Goal: Task Accomplishment & Management: Use online tool/utility

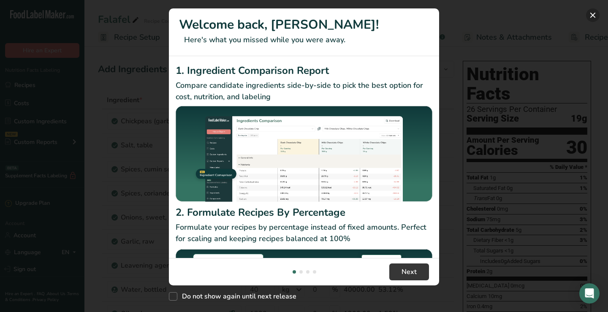
click at [590, 14] on button "New Features" at bounding box center [593, 15] width 14 height 14
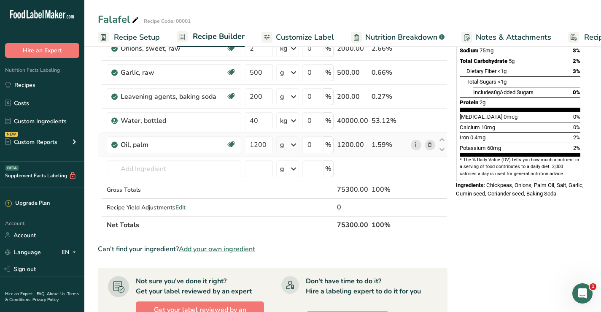
click at [415, 144] on link "i" at bounding box center [416, 145] width 11 height 11
click at [417, 121] on link "i" at bounding box center [416, 121] width 11 height 11
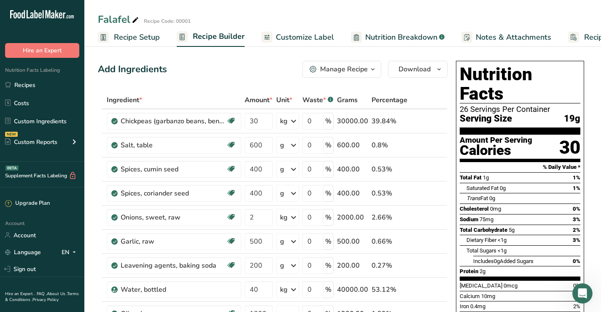
click at [533, 183] on div "Saturated Fat 0g 1%" at bounding box center [524, 188] width 114 height 11
click at [486, 136] on div "Amount Per Serving" at bounding box center [496, 140] width 73 height 8
click at [504, 183] on div "Saturated Fat 0g 1%" at bounding box center [524, 188] width 114 height 11
click at [426, 68] on span "Download" at bounding box center [415, 69] width 32 height 10
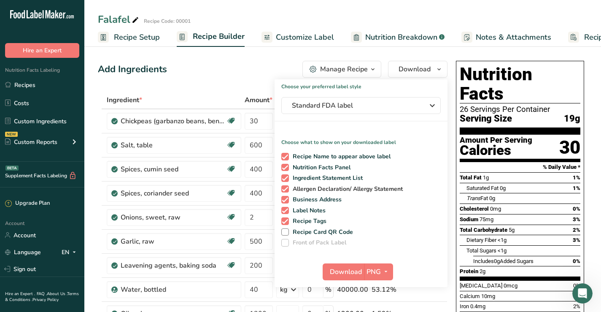
click at [284, 189] on span at bounding box center [285, 189] width 8 height 8
click at [284, 189] on input "Allergen Declaration/ Allergy Statement" at bounding box center [283, 188] width 5 height 5
checkbox input "false"
click at [284, 200] on span at bounding box center [285, 200] width 8 height 8
click at [284, 200] on input "Business Address" at bounding box center [283, 199] width 5 height 5
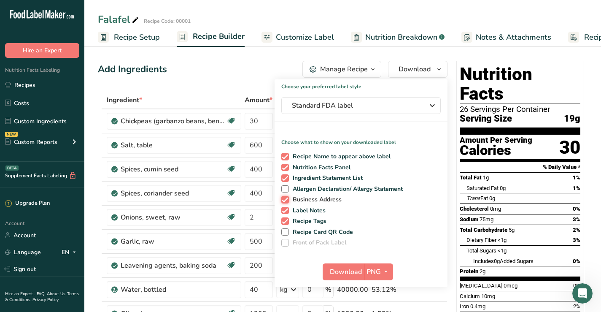
checkbox input "false"
click at [284, 212] on span at bounding box center [285, 211] width 8 height 8
click at [284, 212] on input "Label Notes" at bounding box center [283, 210] width 5 height 5
checkbox input "false"
click at [284, 222] on span at bounding box center [285, 221] width 8 height 8
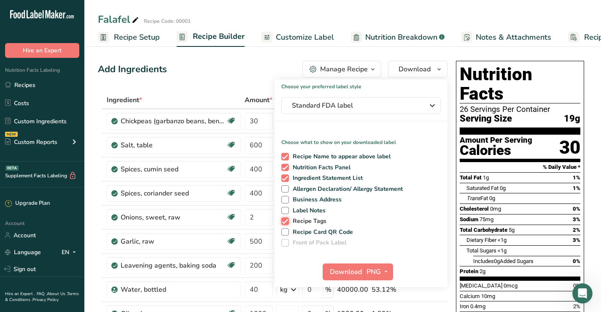
click at [284, 222] on input "Recipe Tags" at bounding box center [283, 220] width 5 height 5
checkbox input "false"
click at [350, 271] on span "Download" at bounding box center [346, 272] width 32 height 10
click at [301, 40] on span "Customize Label" at bounding box center [305, 37] width 58 height 11
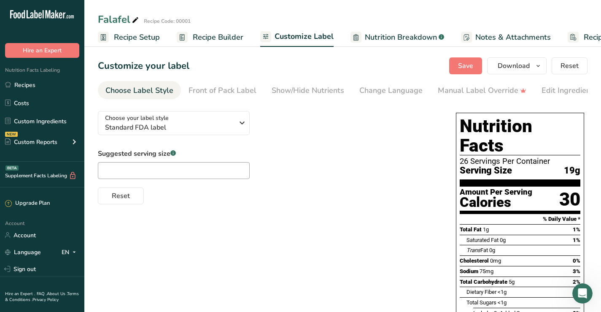
scroll to position [0, 48]
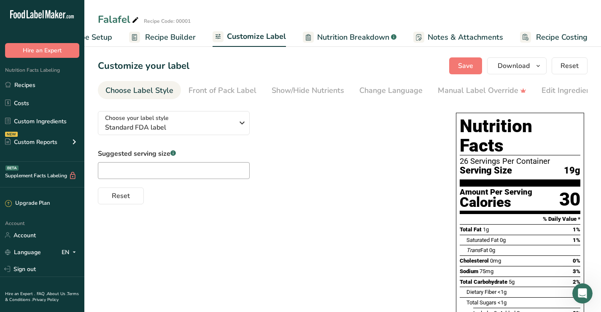
click at [349, 35] on span "Nutrition Breakdown" at bounding box center [353, 37] width 72 height 11
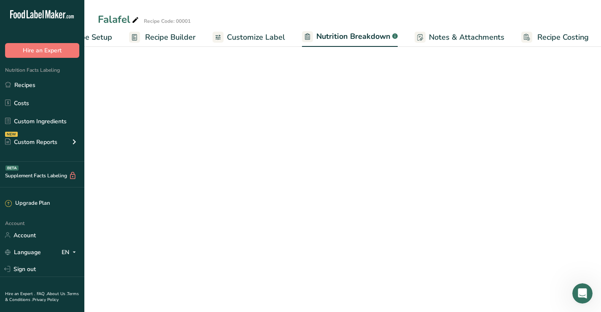
select select "Calories"
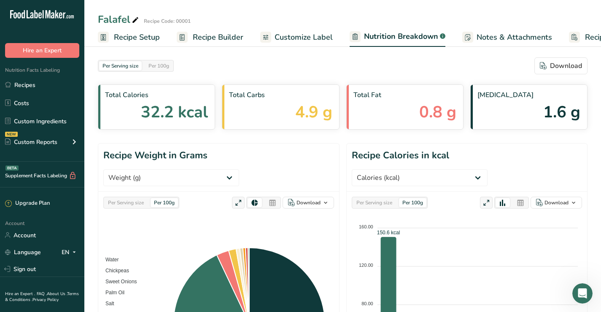
click at [116, 35] on span "Recipe Setup" at bounding box center [137, 37] width 46 height 11
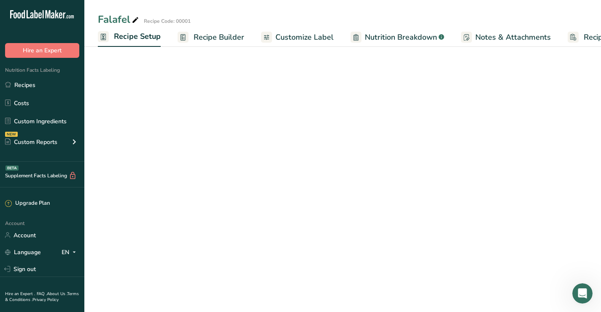
scroll to position [0, 3]
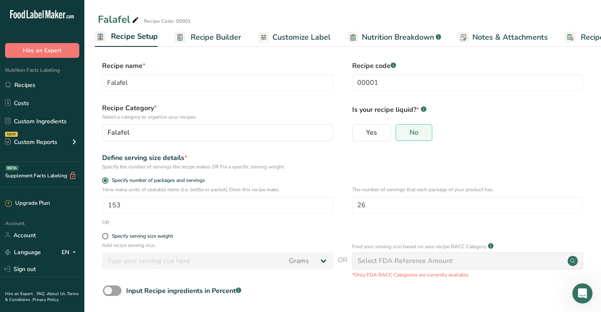
click at [99, 35] on rect at bounding box center [100, 36] width 11 height 11
click at [14, 84] on link "Recipes" at bounding box center [42, 85] width 84 height 16
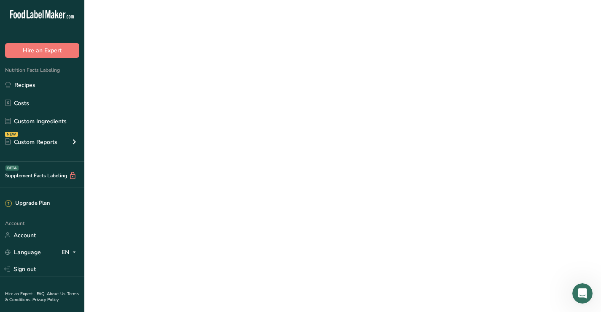
select select
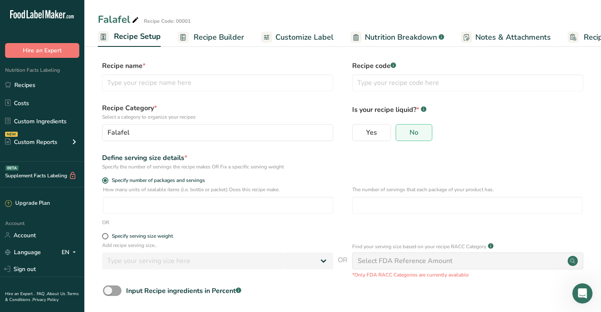
type input "Falafel"
type input "00001"
radio input "true"
type input "153"
type input "26"
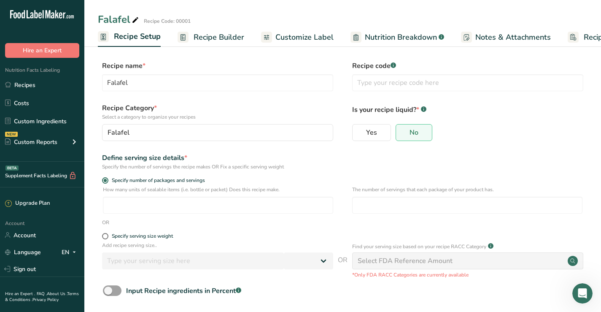
select select "0"
click at [75, 250] on icon at bounding box center [74, 252] width 7 height 11
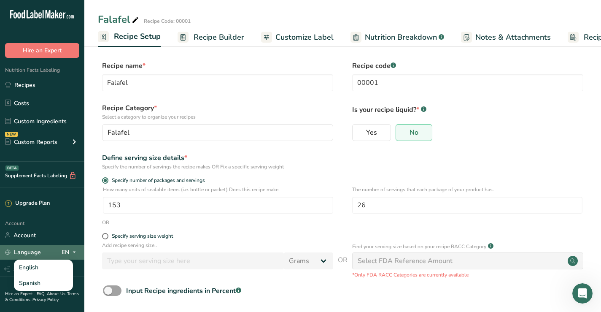
click at [75, 250] on icon at bounding box center [74, 252] width 7 height 11
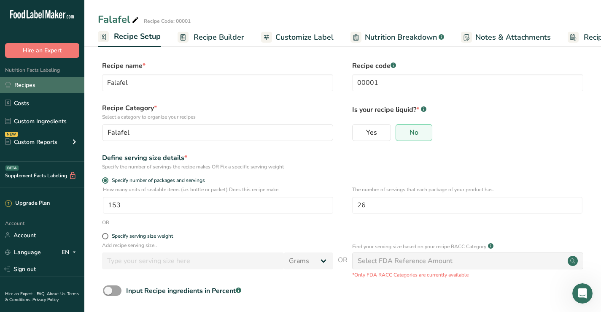
click at [22, 82] on link "Recipes" at bounding box center [42, 85] width 84 height 16
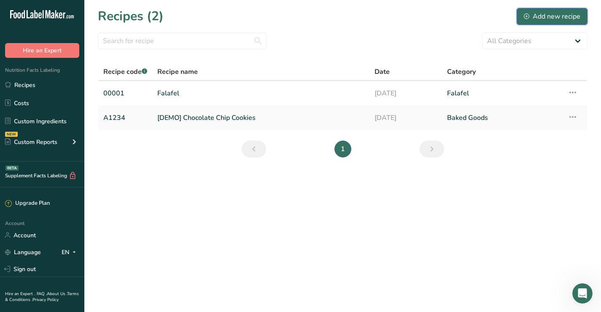
click at [546, 18] on div "Add new recipe" at bounding box center [552, 16] width 57 height 10
select select
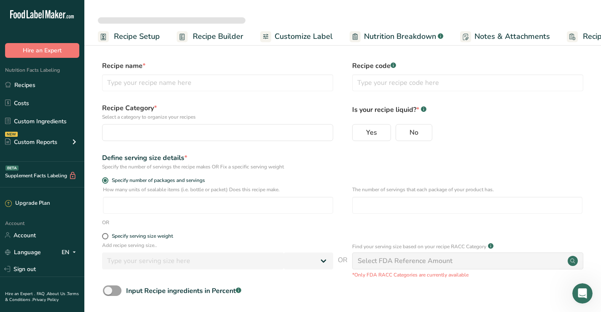
type input "Falafel"
type input "00001"
radio input "true"
type input "153"
type input "26"
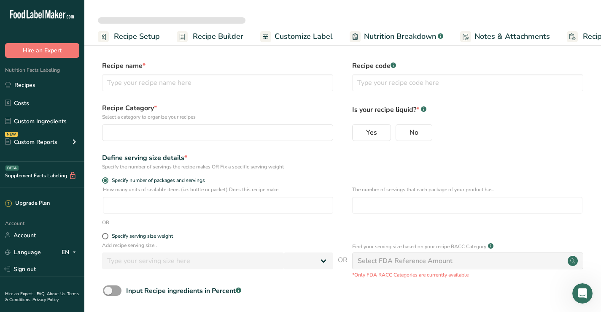
select select "0"
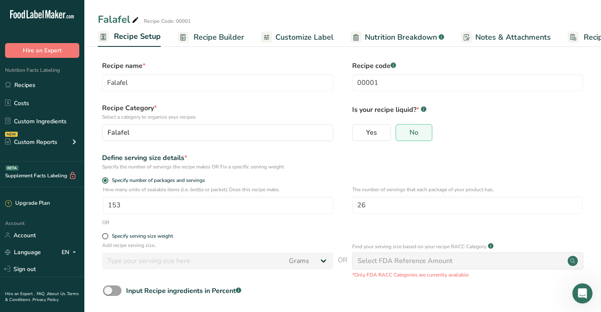
click at [197, 36] on span "Recipe Builder" at bounding box center [219, 37] width 51 height 11
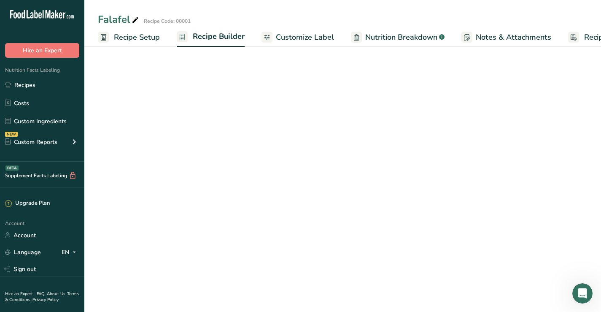
scroll to position [0, 48]
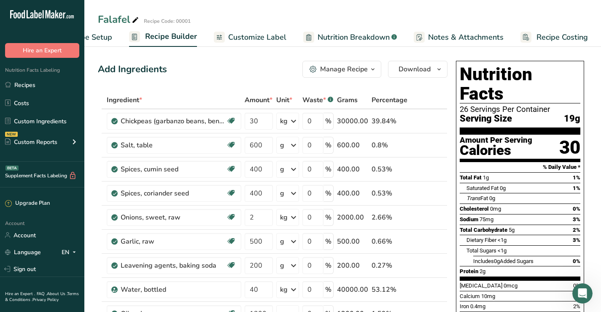
drag, startPoint x: 197, startPoint y: 35, endPoint x: 155, endPoint y: 33, distance: 42.7
click at [155, 33] on ul "Recipe Setup Recipe Builder Customize Label Nutrition Breakdown .a-a{fill:#3473…" at bounding box center [321, 37] width 568 height 20
click at [372, 69] on icon "button" at bounding box center [373, 69] width 7 height 11
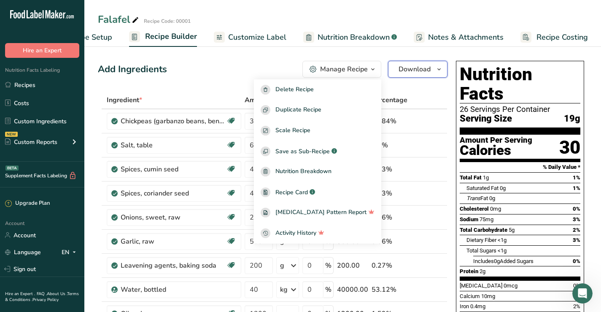
click at [437, 69] on icon "button" at bounding box center [439, 69] width 7 height 11
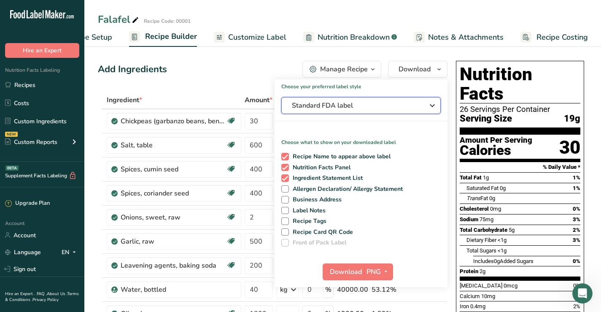
click at [433, 106] on icon "button" at bounding box center [432, 105] width 10 height 15
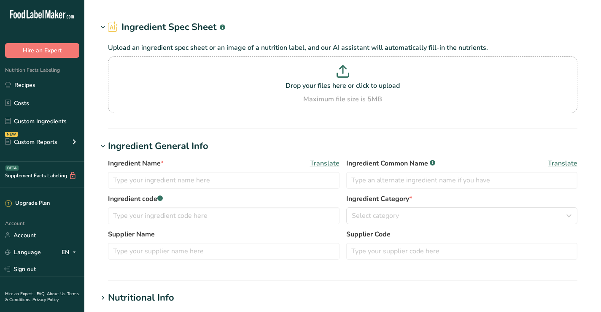
type input "Oil, palm"
type input "Palm Oil"
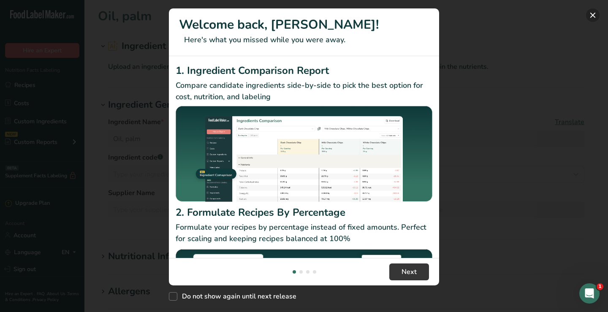
click at [594, 15] on button "New Features" at bounding box center [593, 15] width 14 height 14
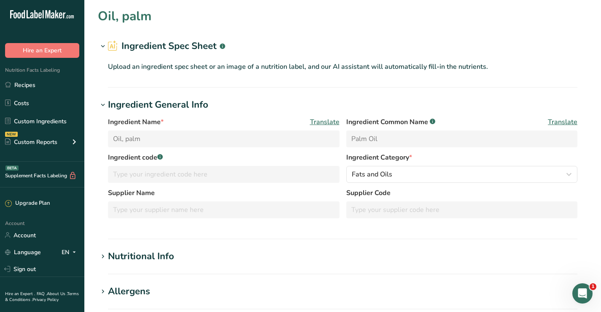
click at [129, 257] on div "Nutritional Info" at bounding box center [141, 256] width 66 height 14
type input "Water, bottled"
type input "Water"
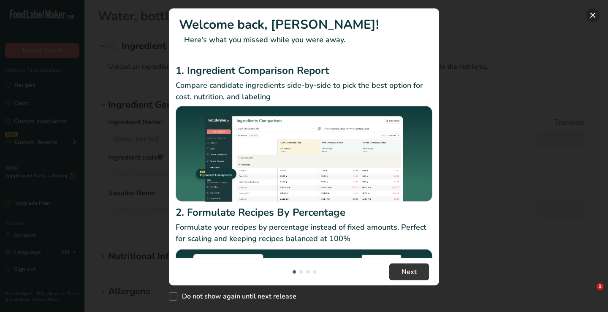
click at [592, 14] on button "New Features" at bounding box center [593, 15] width 14 height 14
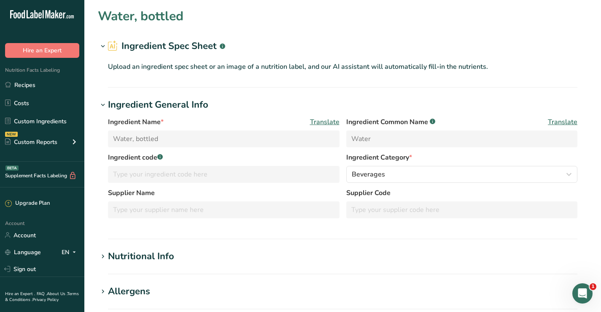
drag, startPoint x: 123, startPoint y: 45, endPoint x: 216, endPoint y: 44, distance: 92.8
click at [216, 44] on h2 "Ingredient Spec Sheet .a-a{fill:#347362;}.b-a{fill:#fff;}" at bounding box center [166, 46] width 117 height 14
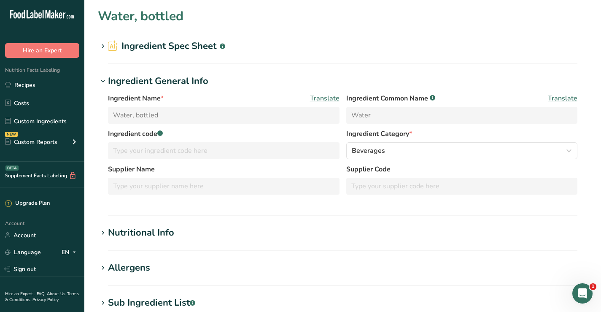
click at [148, 46] on h2 "Ingredient Spec Sheet .a-a{fill:#347362;}.b-a{fill:#fff;}" at bounding box center [166, 46] width 117 height 14
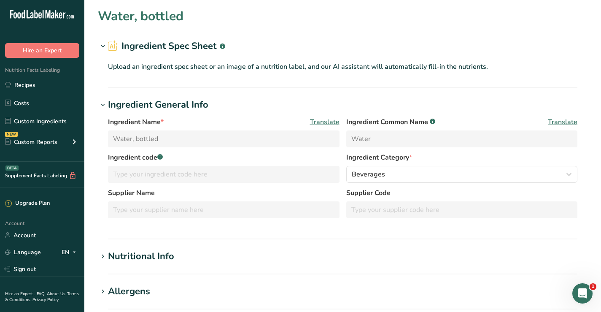
click at [105, 46] on icon at bounding box center [103, 47] width 8 height 12
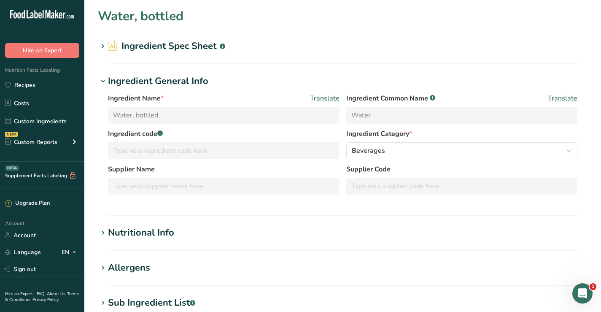
click at [105, 46] on icon at bounding box center [103, 47] width 8 height 12
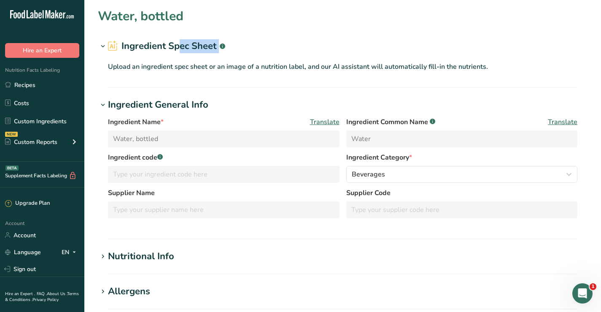
drag, startPoint x: 120, startPoint y: 45, endPoint x: 220, endPoint y: 50, distance: 99.7
click at [220, 50] on h2 "Ingredient Spec Sheet .a-a{fill:#347362;}.b-a{fill:#fff;}" at bounding box center [166, 46] width 117 height 14
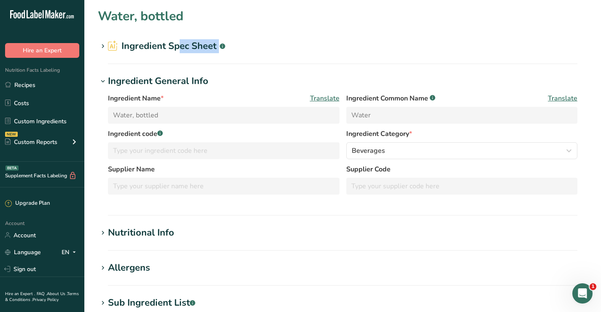
copy div "Ingredient Spec Sheet .a-a{fill:#347362;}.b-a{fill:#fff;}"
click at [103, 46] on icon at bounding box center [103, 47] width 8 height 12
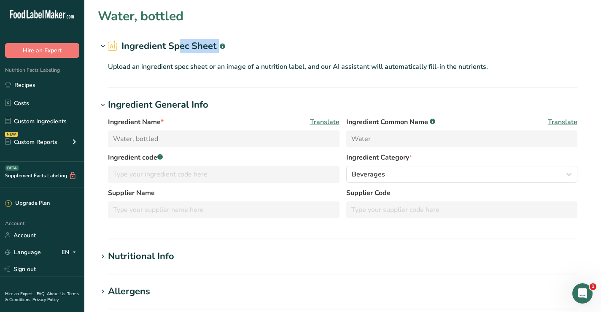
drag, startPoint x: 491, startPoint y: 67, endPoint x: 101, endPoint y: 65, distance: 389.5
click at [101, 65] on div "Upload an ingredient spec sheet or an image of a nutrition label, and our AI as…" at bounding box center [343, 65] width 490 height 24
copy p "Upload an ingredient spec sheet or an image of a nutrition label, and our AI as…"
click at [101, 49] on icon at bounding box center [103, 47] width 8 height 12
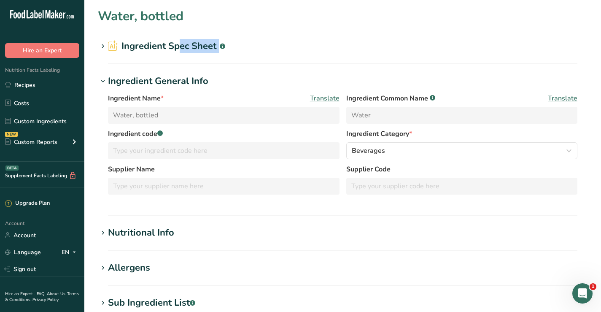
click at [102, 46] on icon at bounding box center [103, 47] width 8 height 12
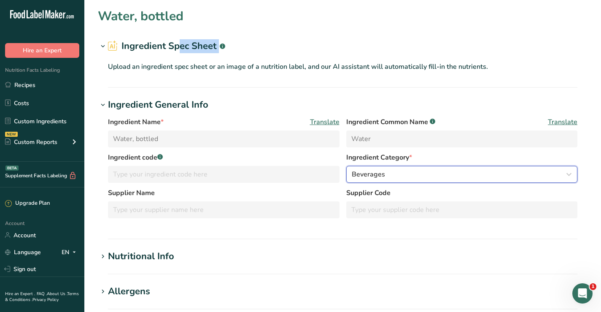
click at [408, 172] on div "Beverages" at bounding box center [460, 174] width 216 height 10
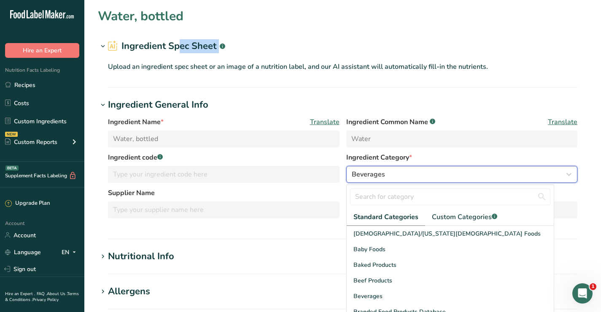
click at [408, 172] on div "Beverages" at bounding box center [460, 174] width 216 height 10
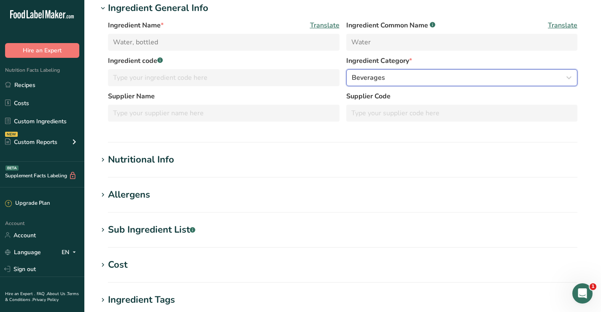
scroll to position [127, 0]
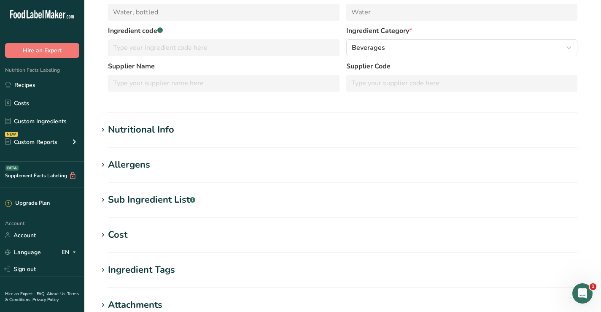
click at [102, 164] on icon at bounding box center [103, 165] width 8 height 12
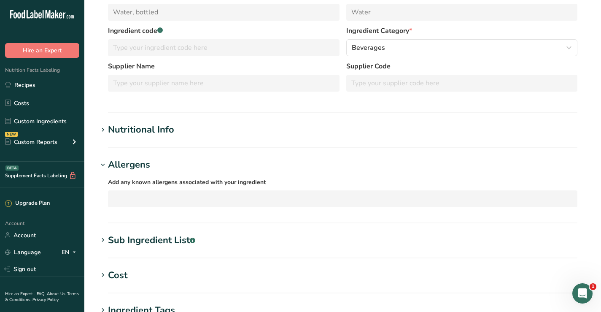
click at [102, 164] on icon at bounding box center [103, 165] width 8 height 12
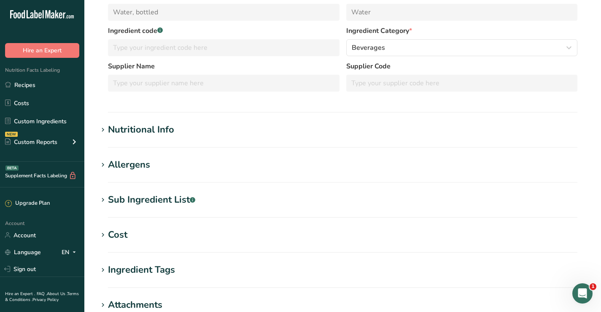
click at [104, 198] on icon at bounding box center [103, 200] width 8 height 12
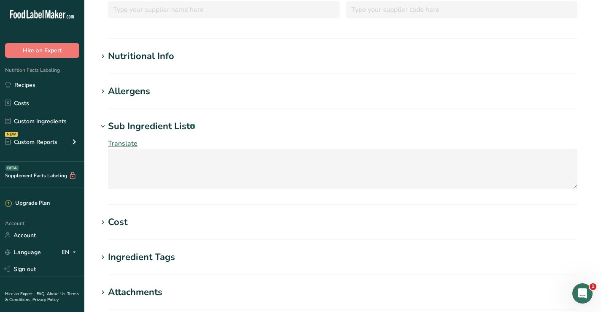
scroll to position [211, 0]
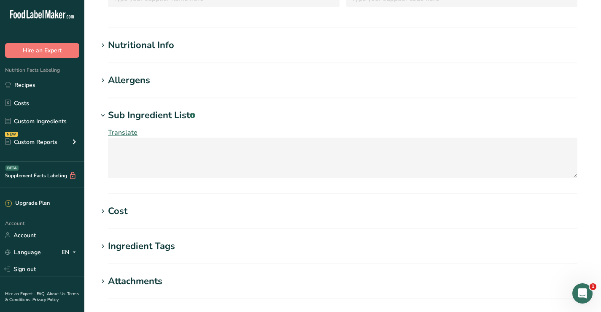
click at [101, 115] on icon at bounding box center [103, 116] width 8 height 12
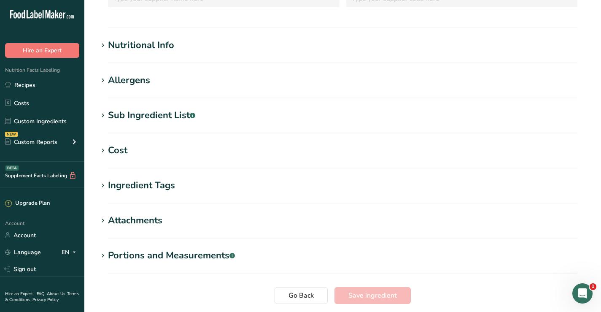
click at [101, 115] on icon at bounding box center [103, 116] width 8 height 12
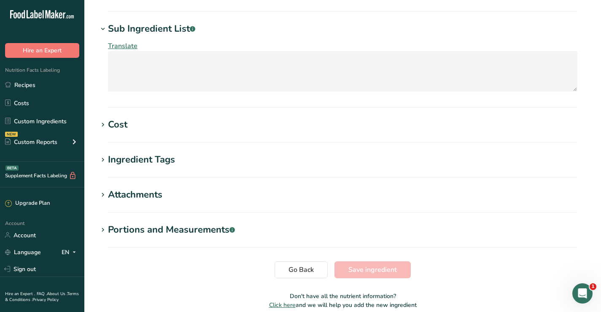
scroll to position [335, 0]
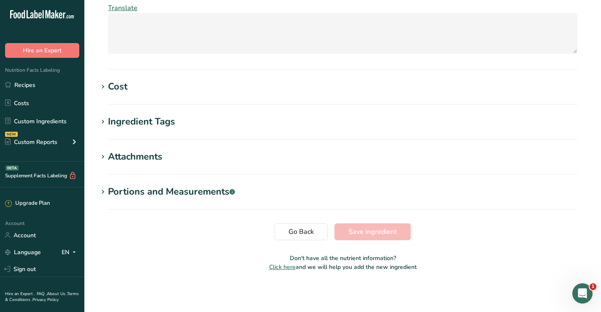
click at [119, 157] on div "Attachments" at bounding box center [135, 157] width 54 height 14
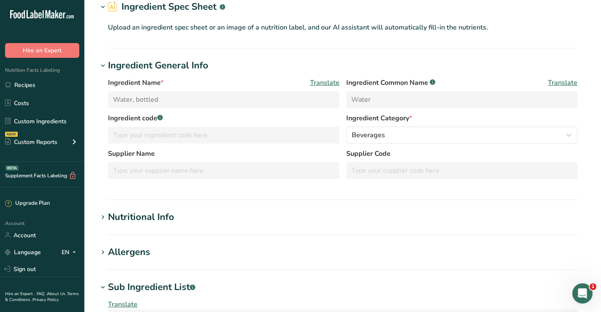
scroll to position [0, 0]
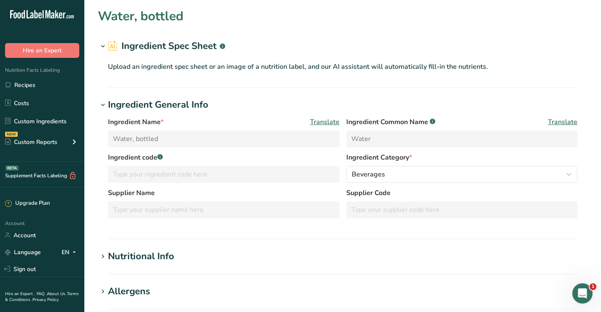
click at [137, 255] on div "Nutritional Info" at bounding box center [141, 256] width 66 height 14
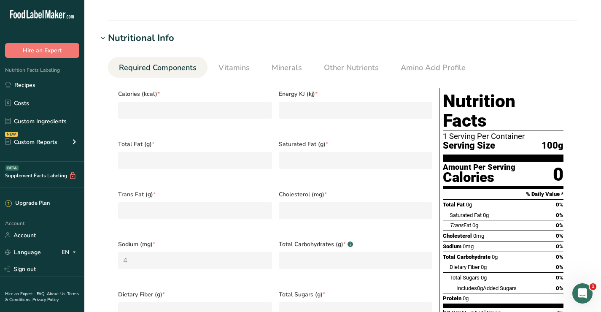
scroll to position [253, 0]
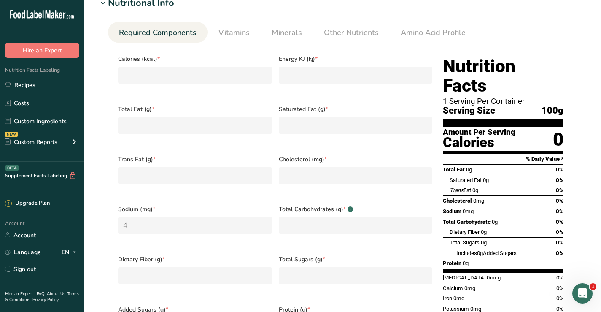
click at [501, 185] on div "Trans Fat 0g 0%" at bounding box center [507, 190] width 114 height 11
drag, startPoint x: 528, startPoint y: 172, endPoint x: 506, endPoint y: 214, distance: 47.2
click at [506, 227] on div "Dietary Fiber 0g 0%" at bounding box center [507, 232] width 114 height 11
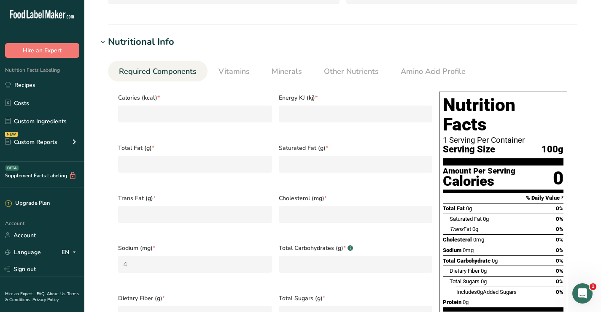
scroll to position [211, 0]
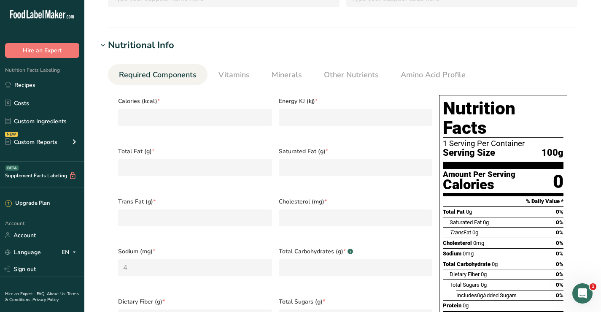
drag, startPoint x: 504, startPoint y: 199, endPoint x: 511, endPoint y: 241, distance: 42.0
click at [511, 259] on div "Total Carbohydrate 0g 0%" at bounding box center [503, 264] width 121 height 11
drag, startPoint x: 521, startPoint y: 114, endPoint x: 515, endPoint y: 232, distance: 118.7
click at [522, 235] on div "Nutrition Facts 1 Serving Per Container Serving Size 100g Amount Per Serving Ca…" at bounding box center [503, 239] width 128 height 289
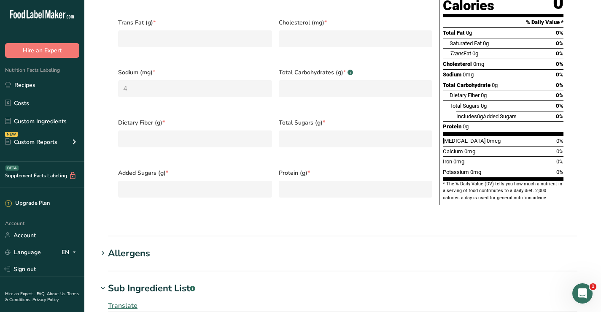
scroll to position [422, 0]
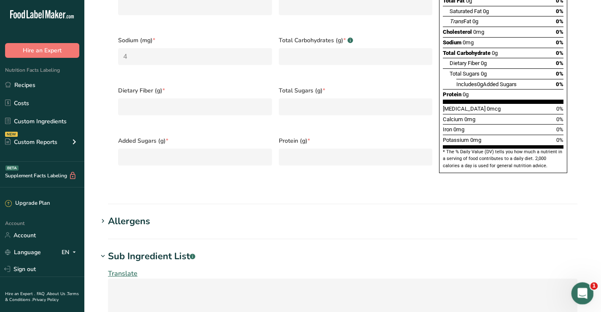
click at [587, 290] on icon "فتح برنامج مراسلة Intercom" at bounding box center [582, 292] width 14 height 14
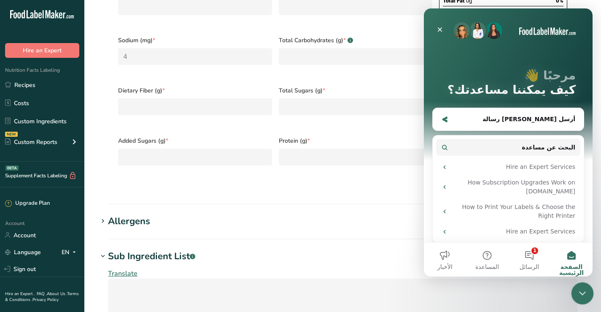
scroll to position [0, 0]
click at [531, 257] on button "1 الرسائل" at bounding box center [530, 260] width 42 height 34
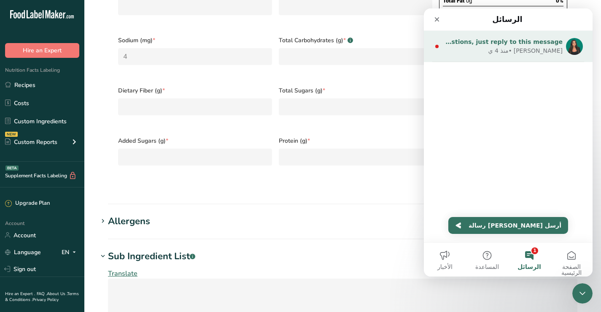
click at [471, 40] on span "Hey Omar 👋 Welcome to Food Label Maker🙌 Take a look around! If you have any que…" at bounding box center [344, 41] width 437 height 7
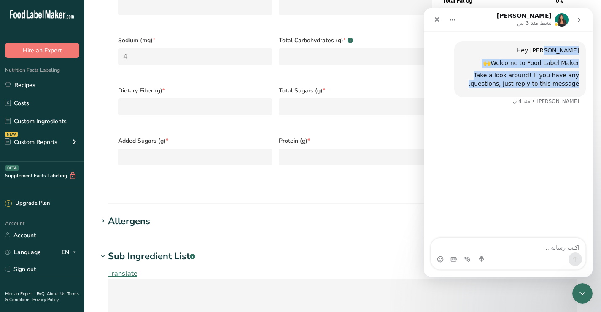
drag, startPoint x: 479, startPoint y: 84, endPoint x: 555, endPoint y: 41, distance: 87.5
click at [555, 41] on div "Hey Omar 👋 Welcome to Food Label Maker🙌 Take a look around! If you have any que…" at bounding box center [508, 73] width 169 height 84
copy div "👋 Welcome to Food Label Maker🙌 Take a look around! If you have any questions, j…"
